Goal: Information Seeking & Learning: Learn about a topic

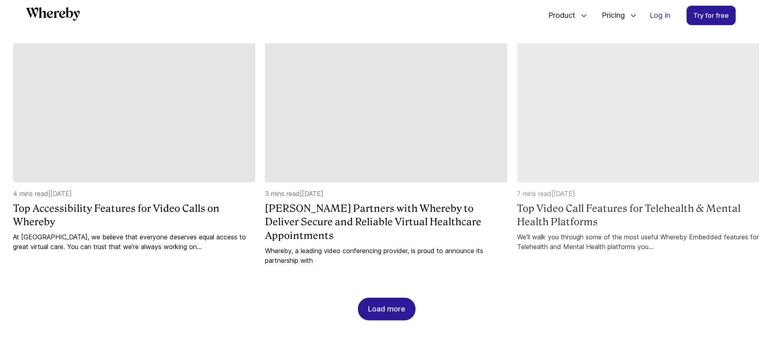
scroll to position [851, 0]
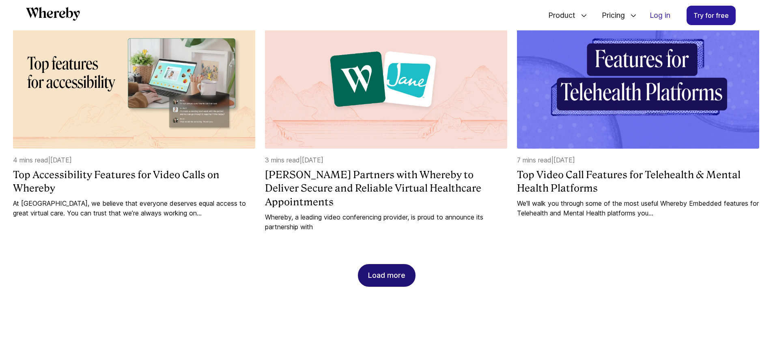
click at [403, 270] on div "Load more" at bounding box center [386, 276] width 37 height 22
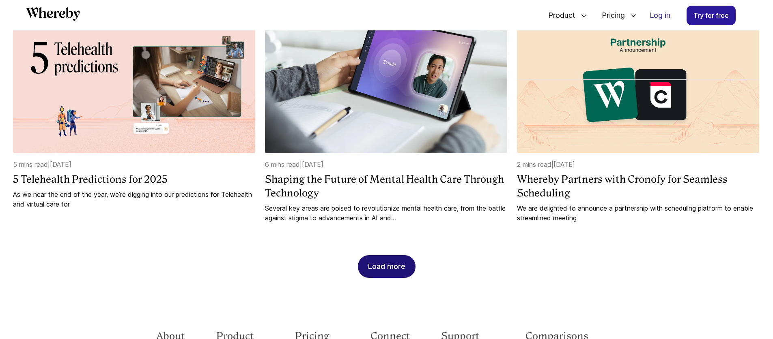
scroll to position [1323, 0]
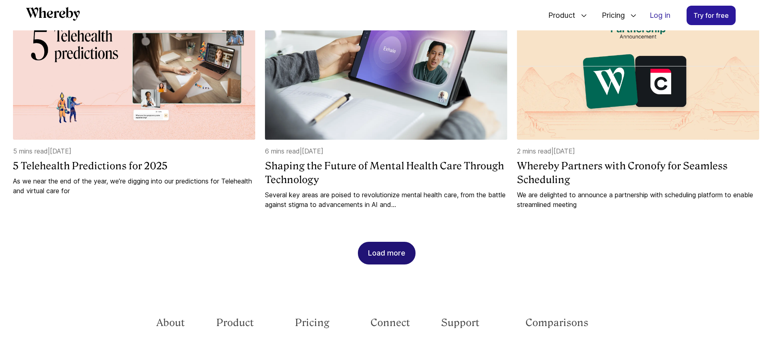
click at [399, 244] on div "Load more" at bounding box center [386, 254] width 37 height 22
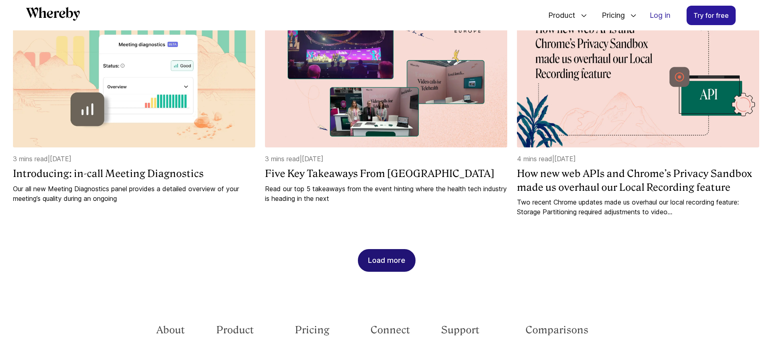
scroll to position [1802, 0]
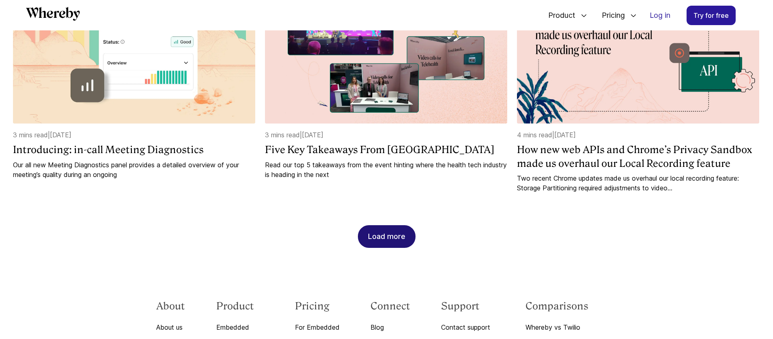
click at [397, 226] on div "Load more" at bounding box center [386, 237] width 37 height 22
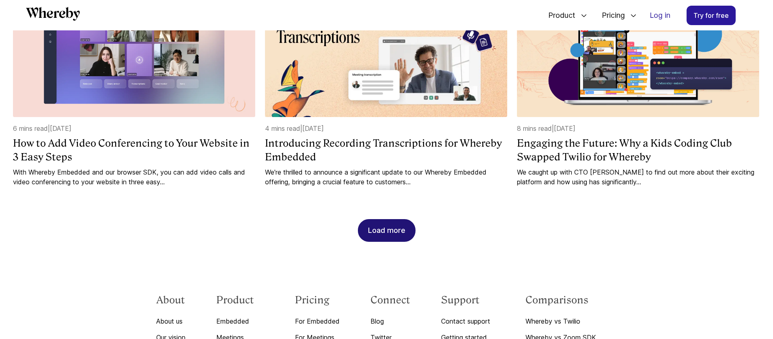
click at [408, 219] on button "Load more" at bounding box center [387, 230] width 58 height 23
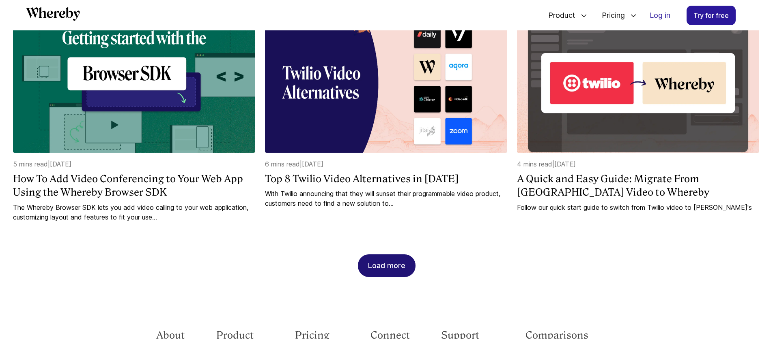
click at [400, 255] on div "Load more" at bounding box center [386, 266] width 37 height 22
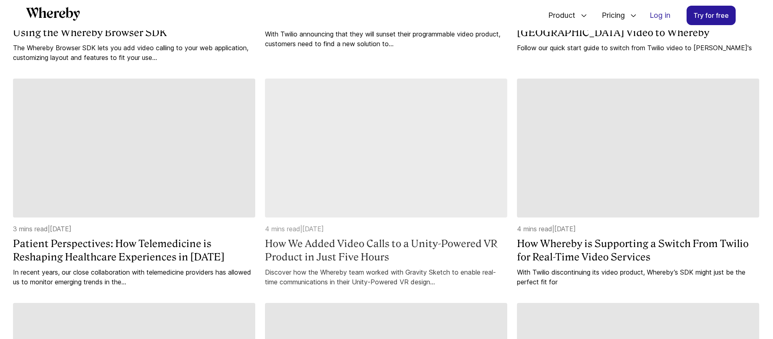
scroll to position [2842, 0]
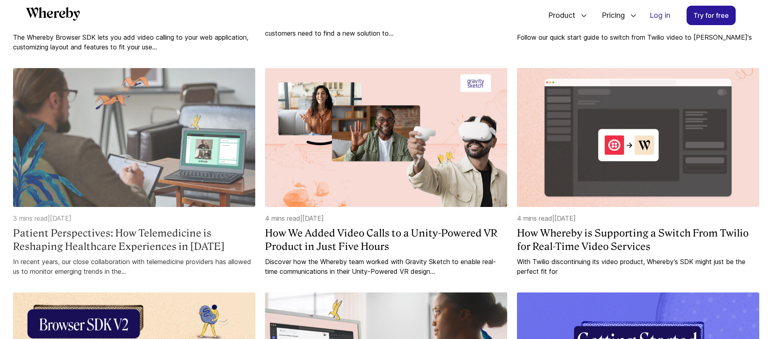
click at [138, 227] on h4 "Patient Perspectives: How Telemedicine is Reshaping Healthcare Experiences in […" at bounding box center [134, 240] width 242 height 27
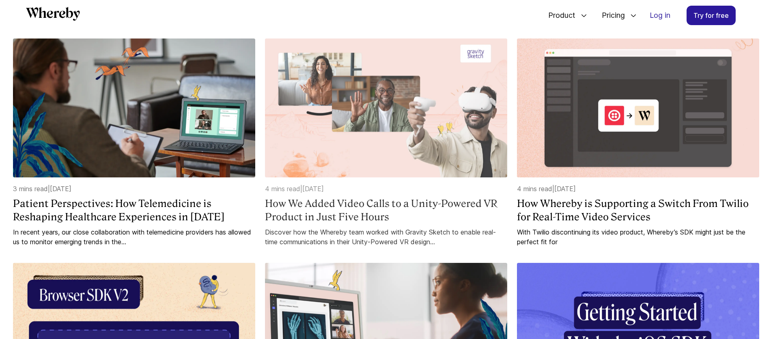
scroll to position [3075, 0]
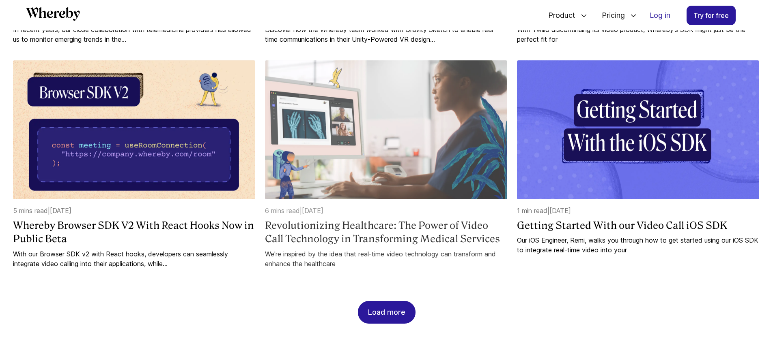
click at [401, 224] on h4 "Revolutionizing Healthcare: The Power of Video Call Technology in Transforming …" at bounding box center [386, 232] width 242 height 27
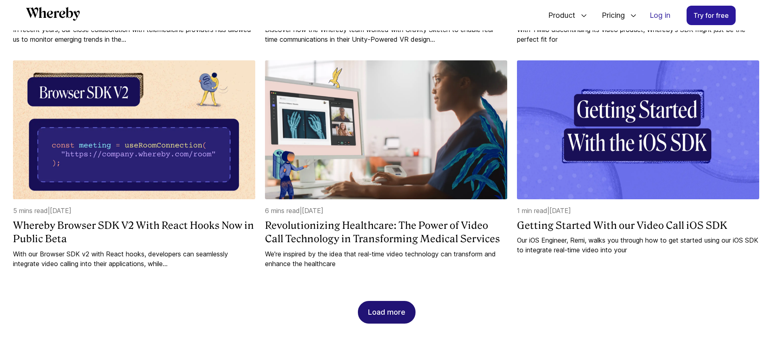
click at [384, 302] on div "Load more" at bounding box center [386, 313] width 37 height 22
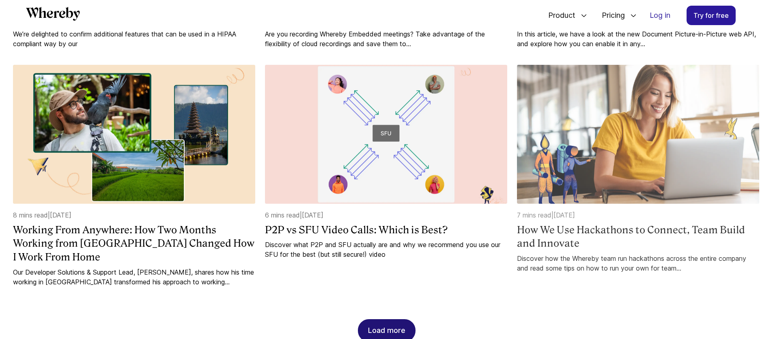
scroll to position [3574, 0]
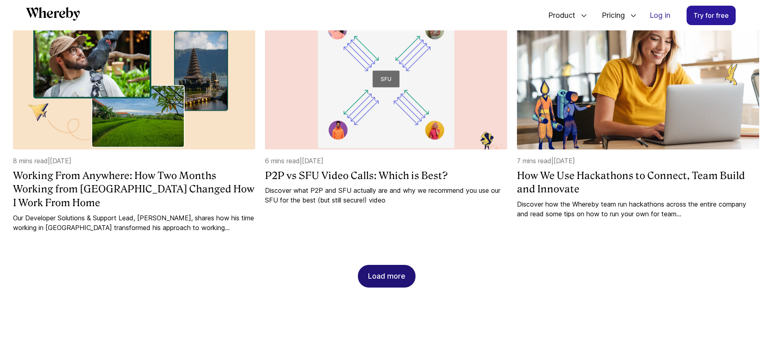
click at [403, 268] on div "Load more" at bounding box center [386, 277] width 37 height 22
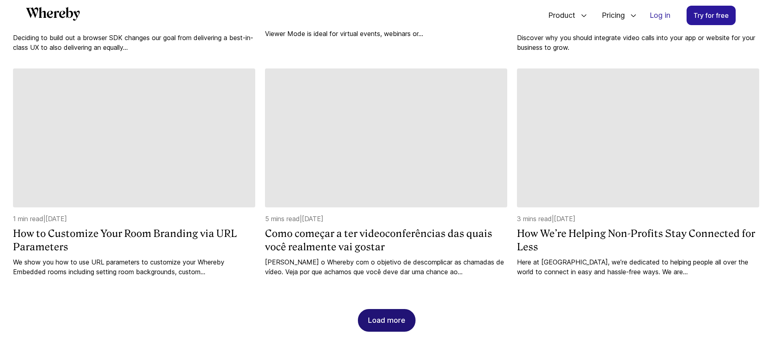
scroll to position [4018, 0]
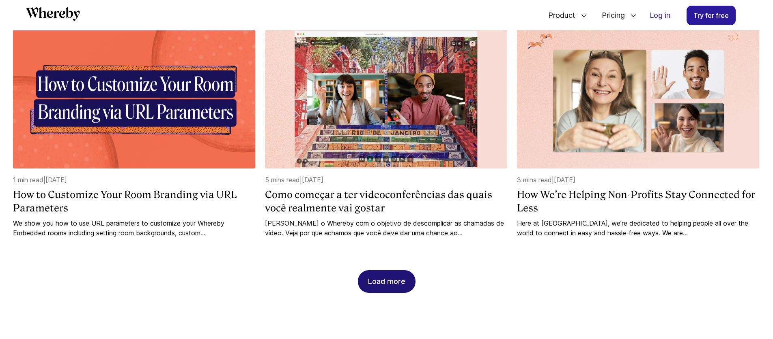
click at [393, 271] on div "Load more" at bounding box center [386, 282] width 37 height 22
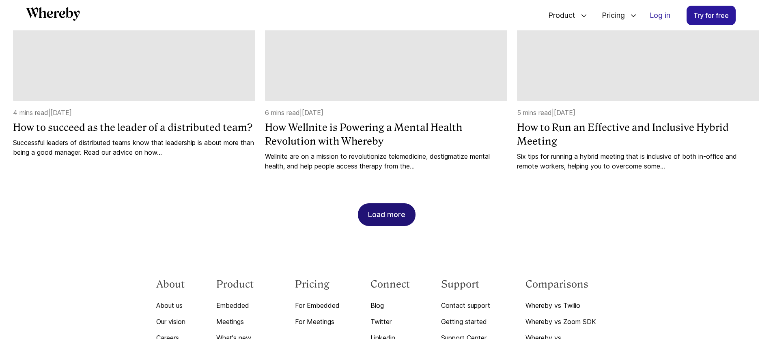
scroll to position [4545, 0]
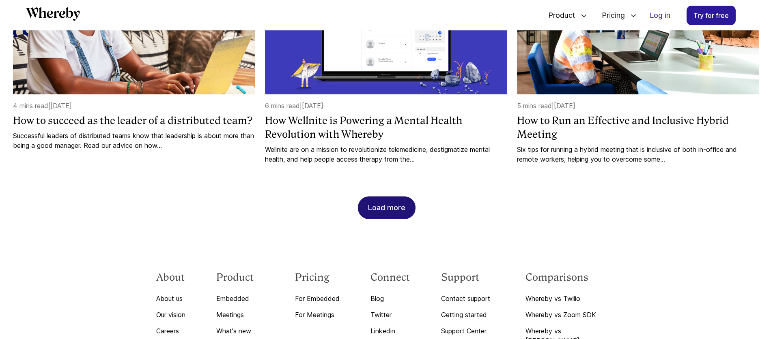
click at [394, 209] on div "Load more" at bounding box center [386, 208] width 37 height 22
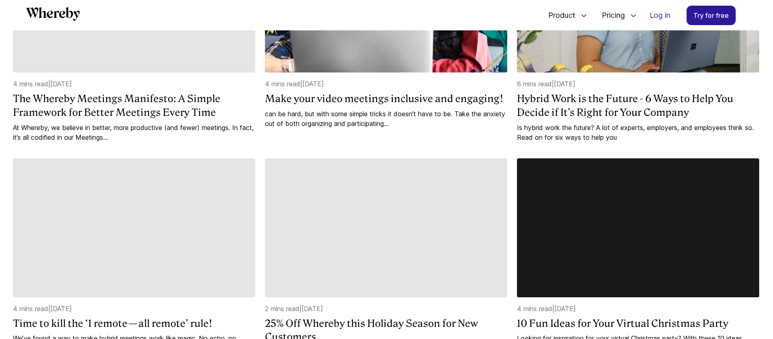
scroll to position [4992, 0]
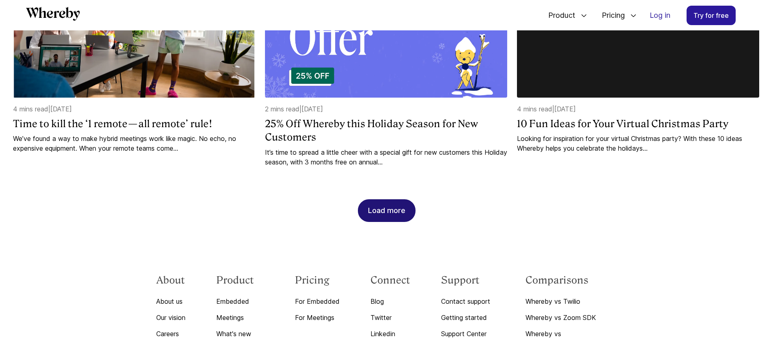
click at [411, 210] on button "Load more" at bounding box center [387, 211] width 58 height 23
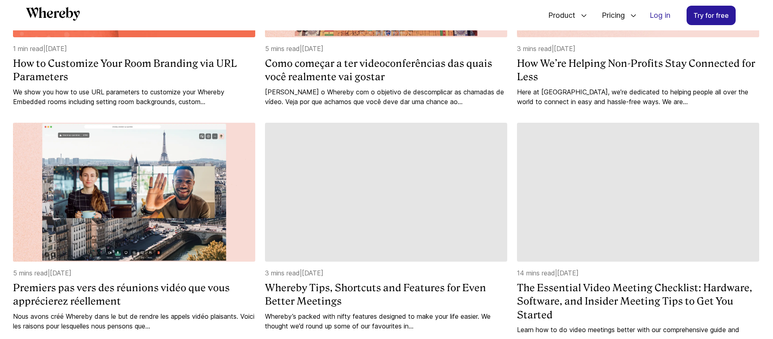
scroll to position [3908, 0]
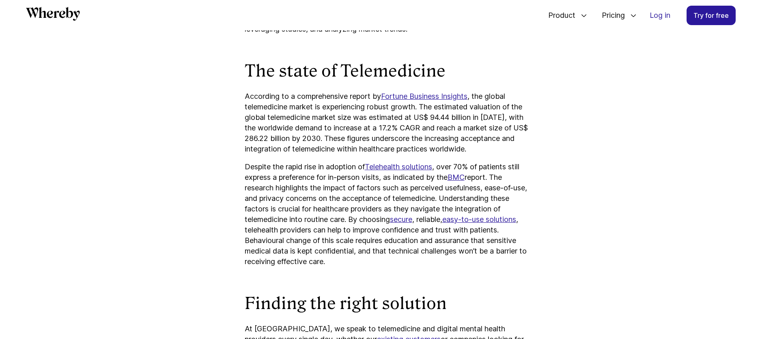
scroll to position [614, 0]
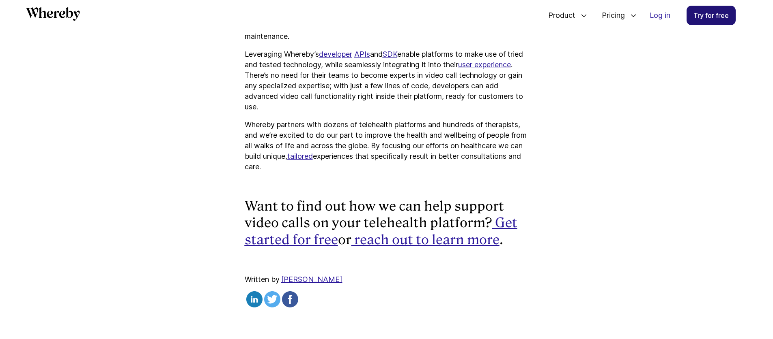
scroll to position [2436, 0]
